Goal: Task Accomplishment & Management: Complete application form

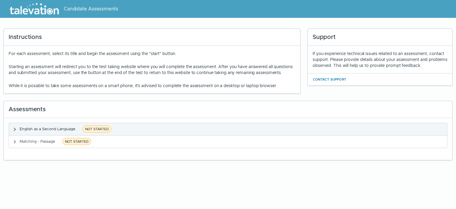
click at [15, 131] on icon "button" at bounding box center [15, 129] width 2 height 3
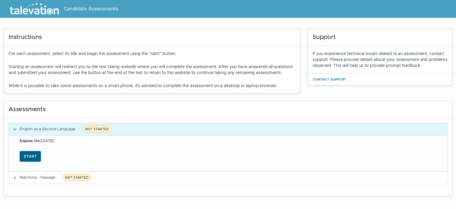
click at [31, 161] on button "Start" at bounding box center [30, 156] width 21 height 11
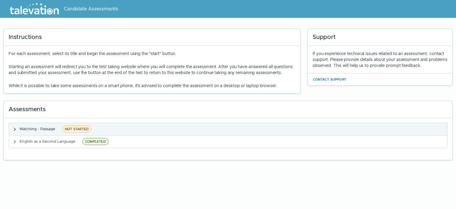
click at [16, 131] on icon "button" at bounding box center [14, 129] width 5 height 5
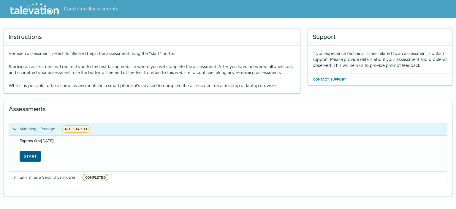
click at [33, 160] on button "Start" at bounding box center [30, 156] width 21 height 11
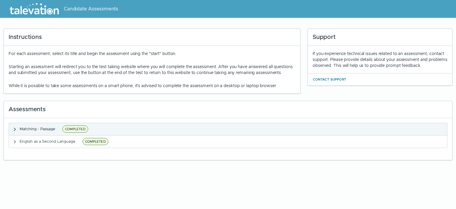
click at [13, 131] on icon "button" at bounding box center [14, 129] width 5 height 5
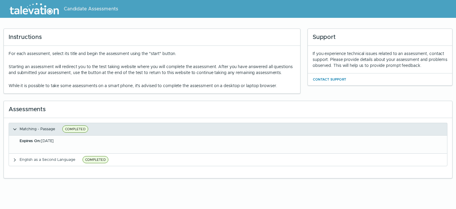
click at [13, 131] on icon "button" at bounding box center [14, 129] width 5 height 5
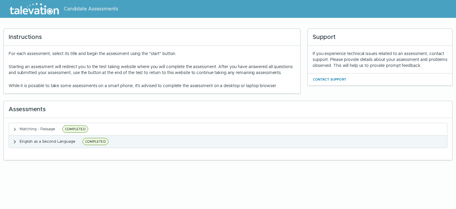
click at [15, 143] on icon "button" at bounding box center [15, 141] width 2 height 3
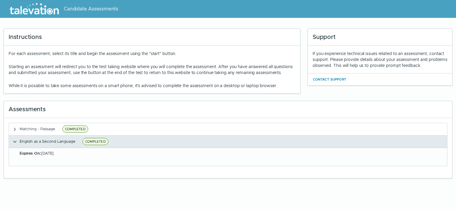
click at [15, 144] on icon "button" at bounding box center [14, 141] width 5 height 5
